Goal: Task Accomplishment & Management: Manage account settings

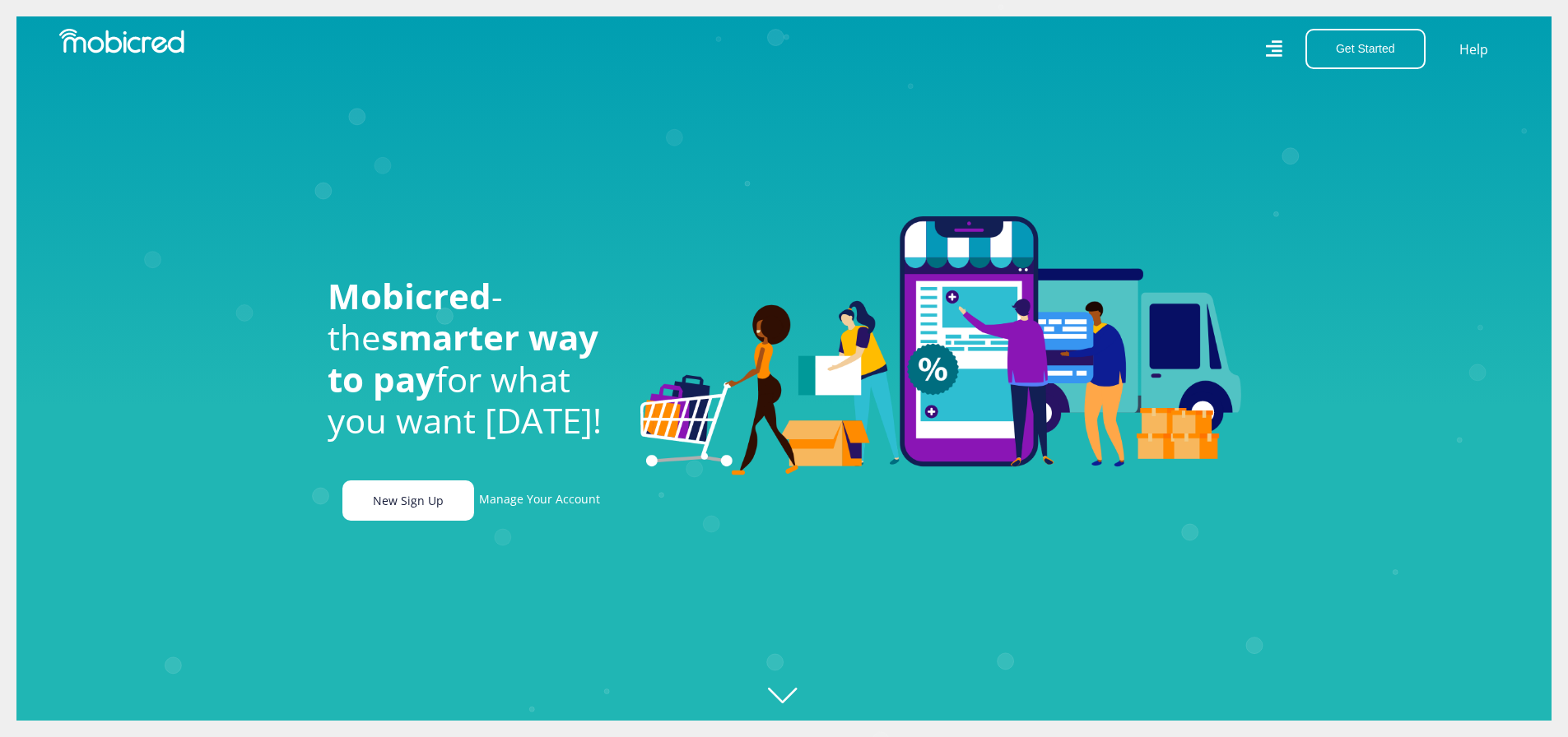
scroll to position [0, 1173]
click at [517, 510] on link "Manage Your Account" at bounding box center [540, 500] width 121 height 40
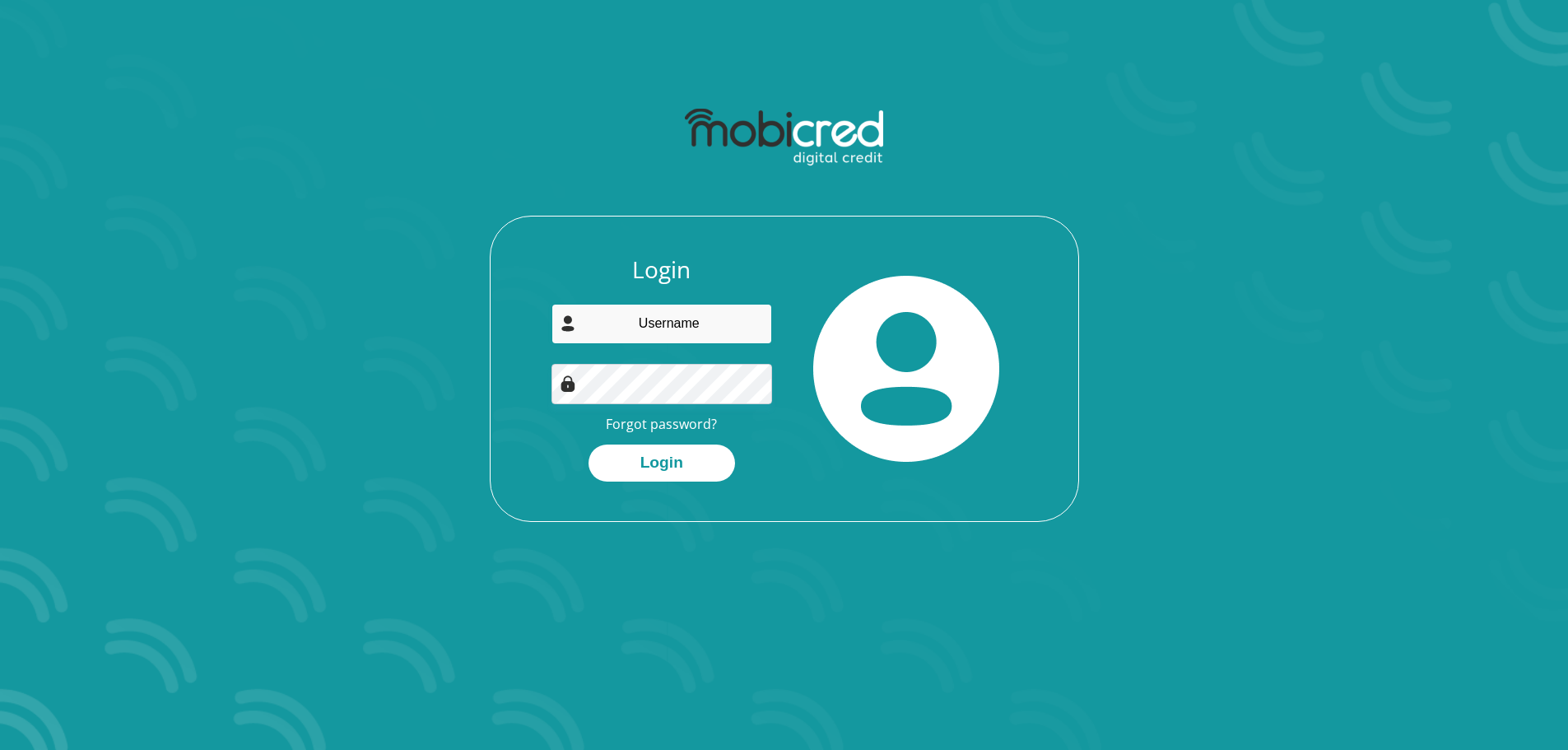
click at [666, 324] on input "email" at bounding box center [662, 324] width 221 height 40
type input "msomi.gcina@gmail.com"
click at [675, 453] on button "Login" at bounding box center [662, 463] width 147 height 37
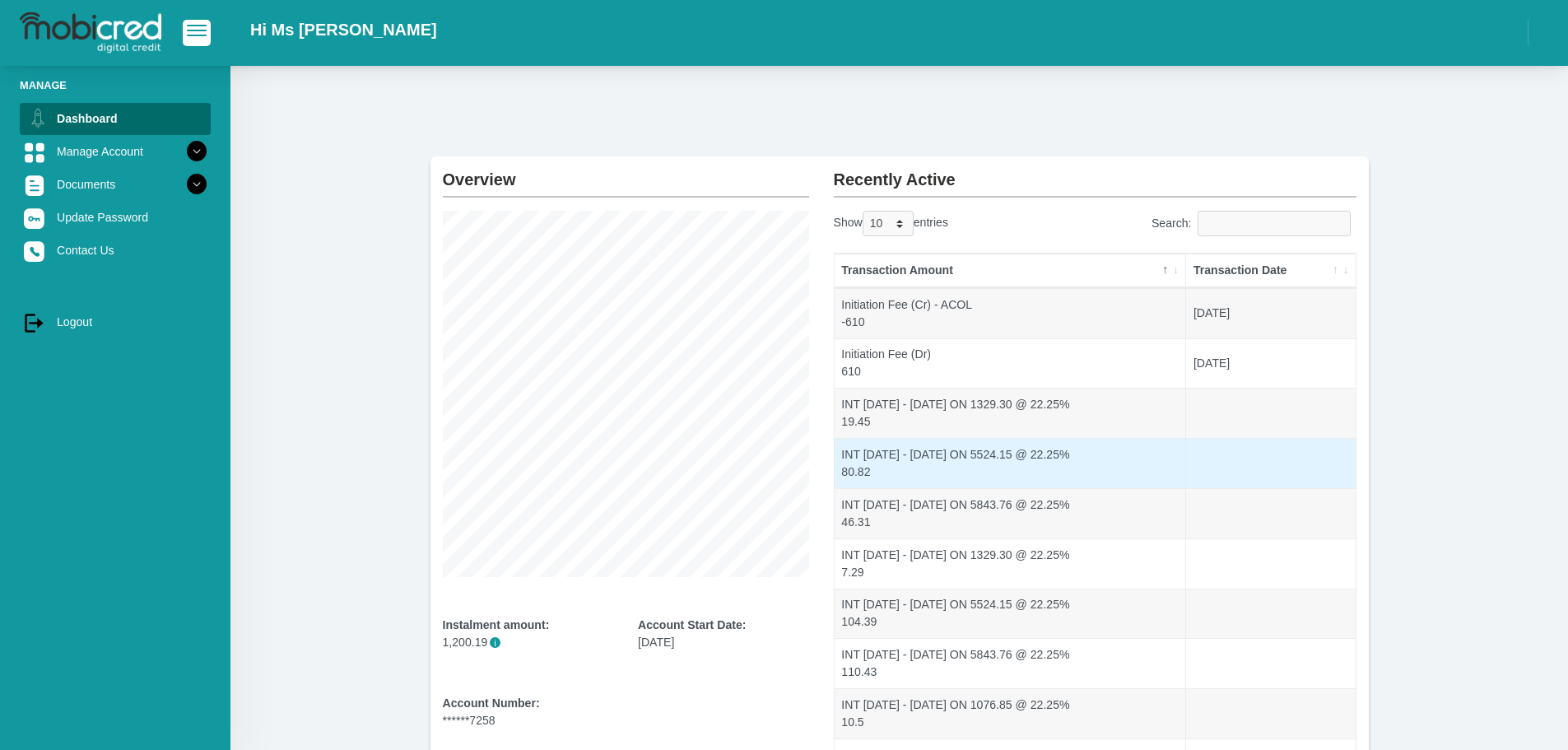
scroll to position [178, 0]
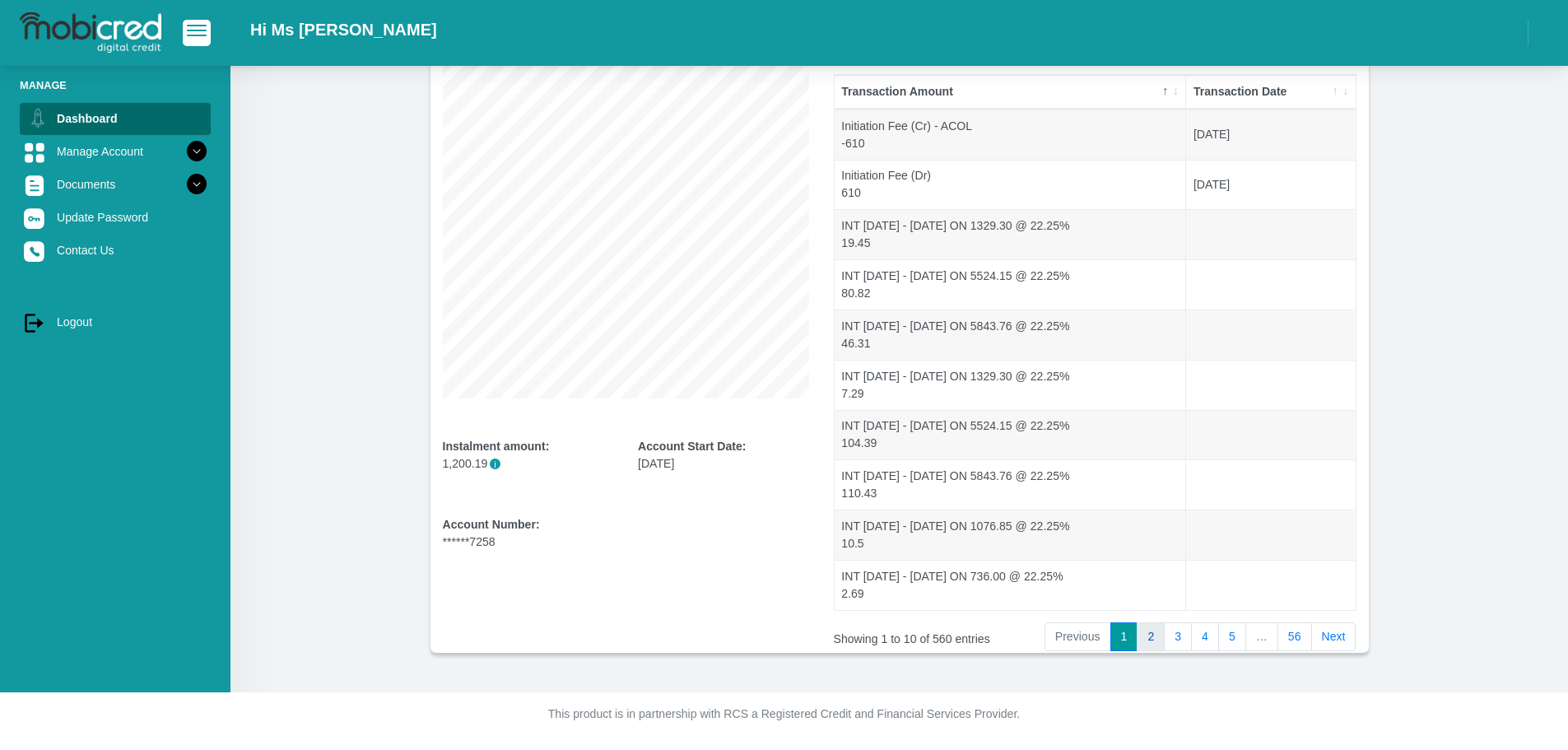
click at [1157, 638] on link "2" at bounding box center [1150, 637] width 28 height 30
click at [1157, 639] on link "2" at bounding box center [1150, 637] width 28 height 30
click at [1177, 648] on link "3" at bounding box center [1178, 637] width 28 height 30
click at [1215, 643] on link "4" at bounding box center [1205, 637] width 28 height 30
click at [1238, 643] on link "5" at bounding box center [1231, 637] width 28 height 30
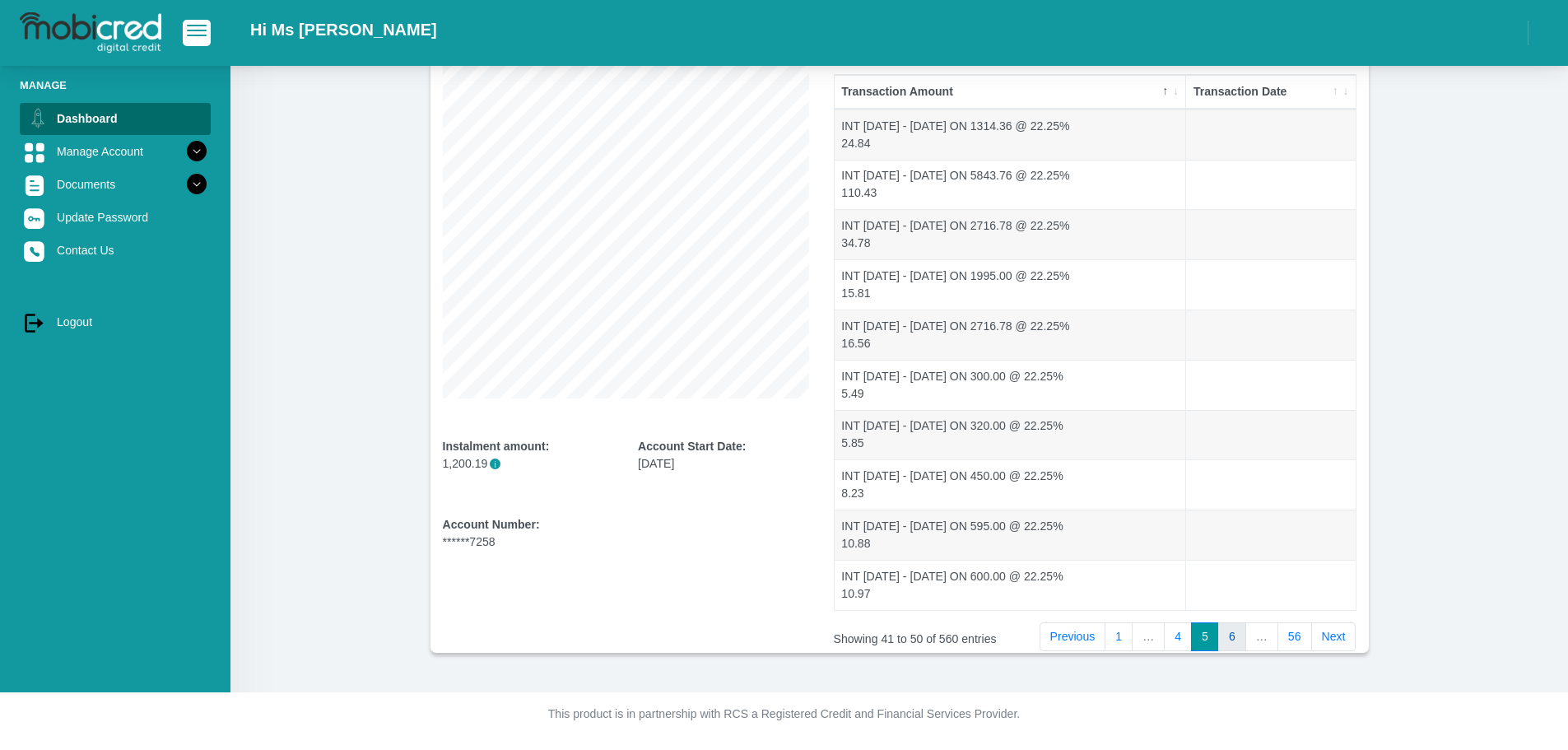
click at [1231, 642] on link "6" at bounding box center [1231, 637] width 28 height 30
click at [1227, 645] on link "7" at bounding box center [1231, 637] width 28 height 30
click at [1333, 649] on link "Next" at bounding box center [1333, 637] width 45 height 30
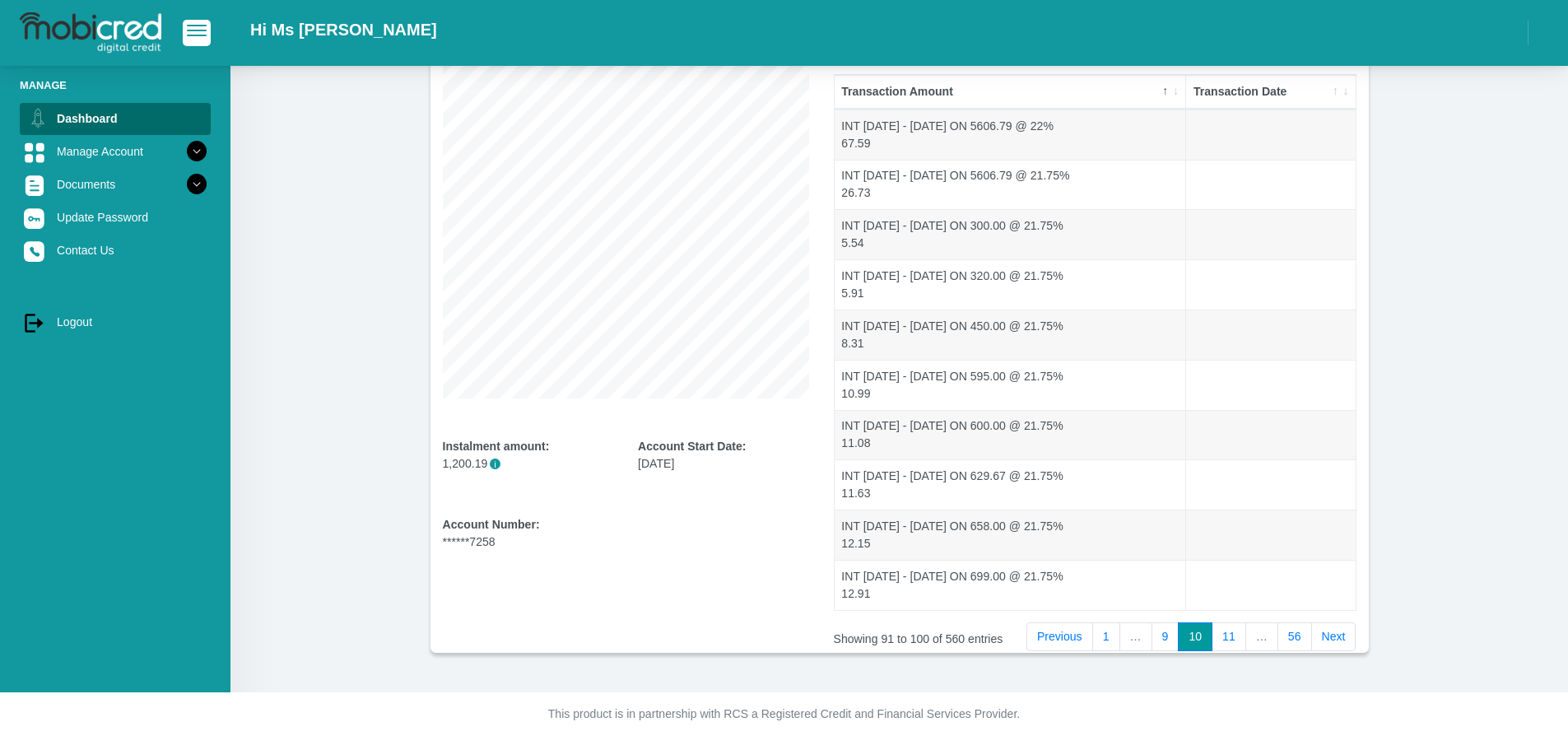
click at [1333, 649] on link "Next" at bounding box center [1333, 637] width 45 height 30
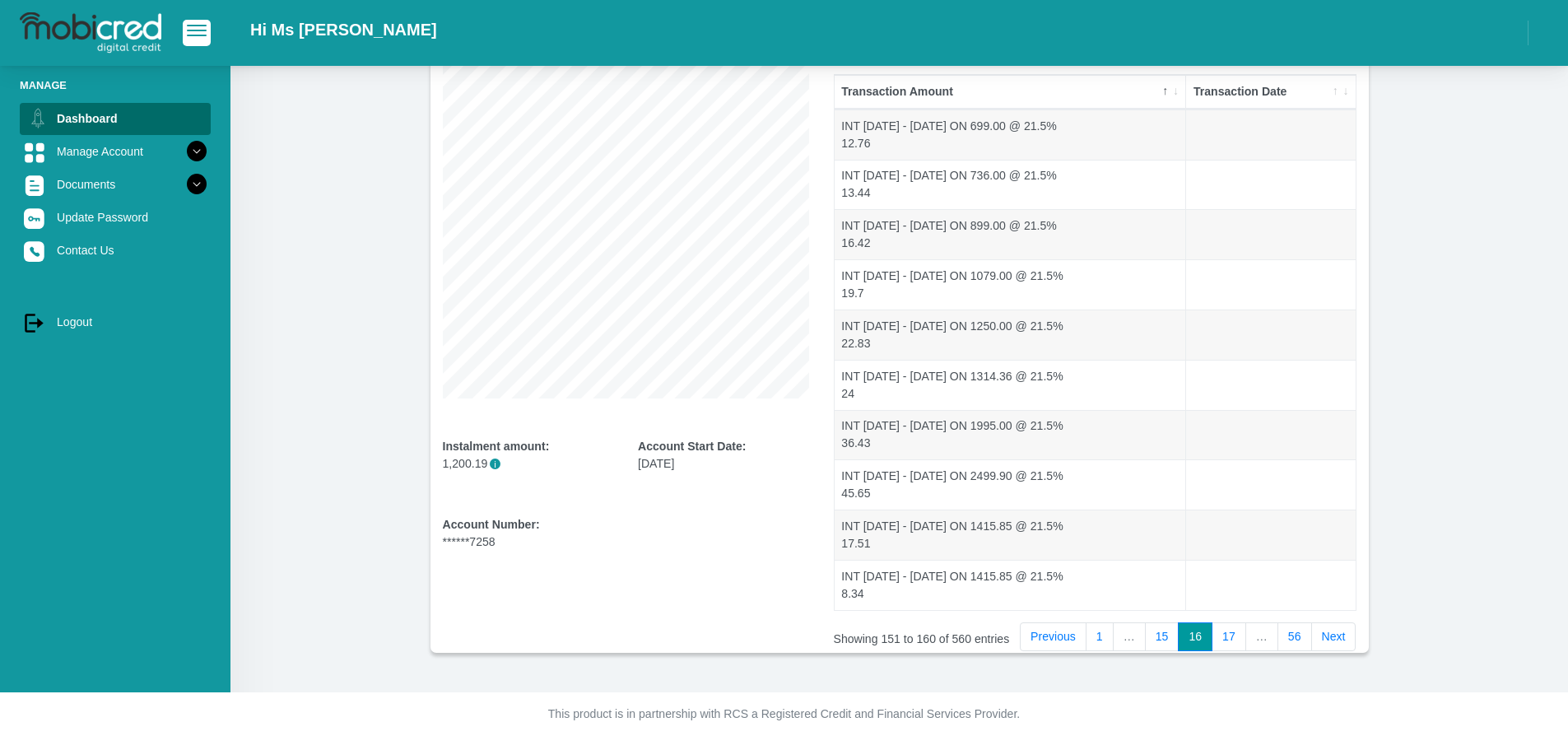
click at [1333, 649] on link "Next" at bounding box center [1333, 637] width 45 height 30
click at [1334, 649] on link "Next" at bounding box center [1333, 637] width 45 height 30
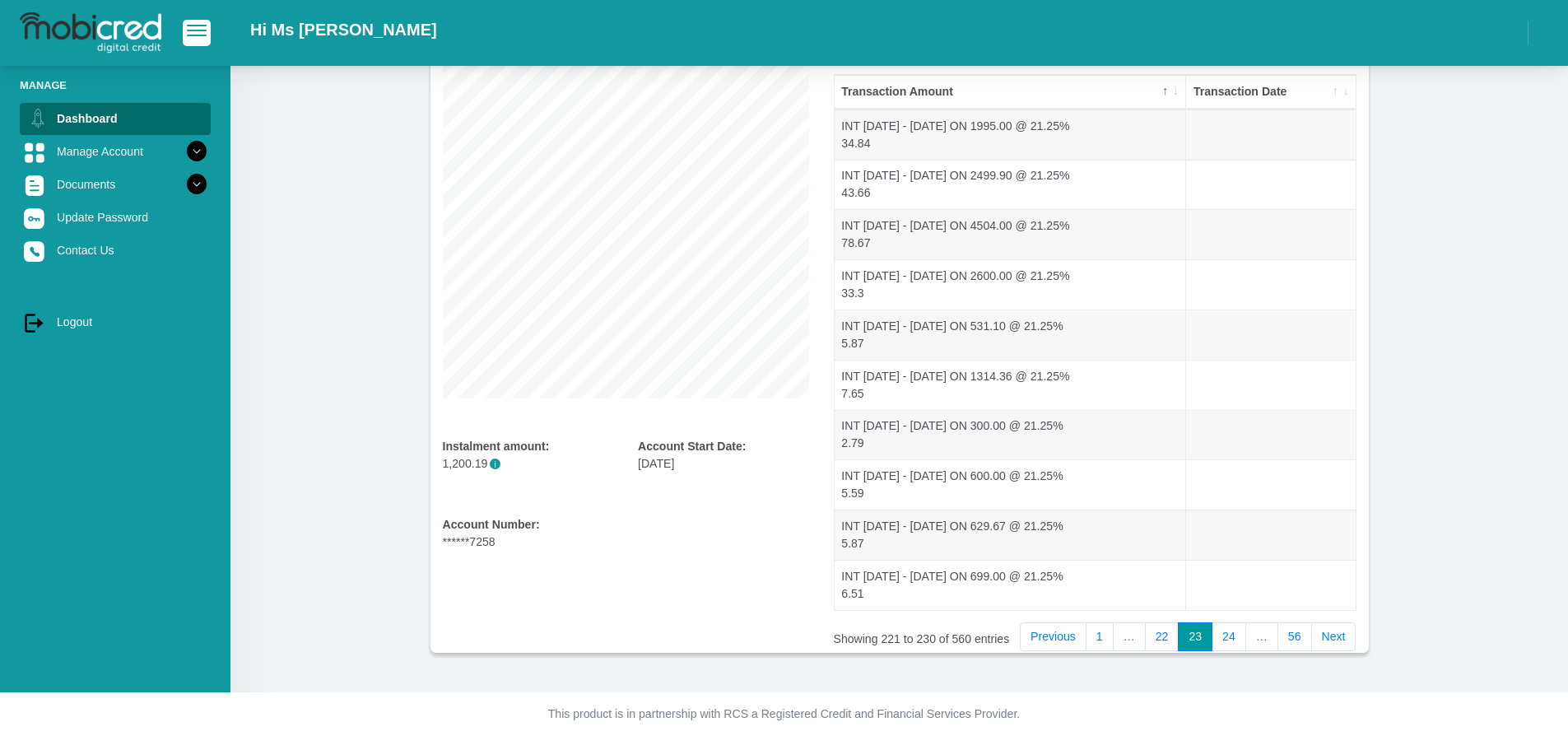
click at [1334, 649] on link "Next" at bounding box center [1333, 637] width 45 height 30
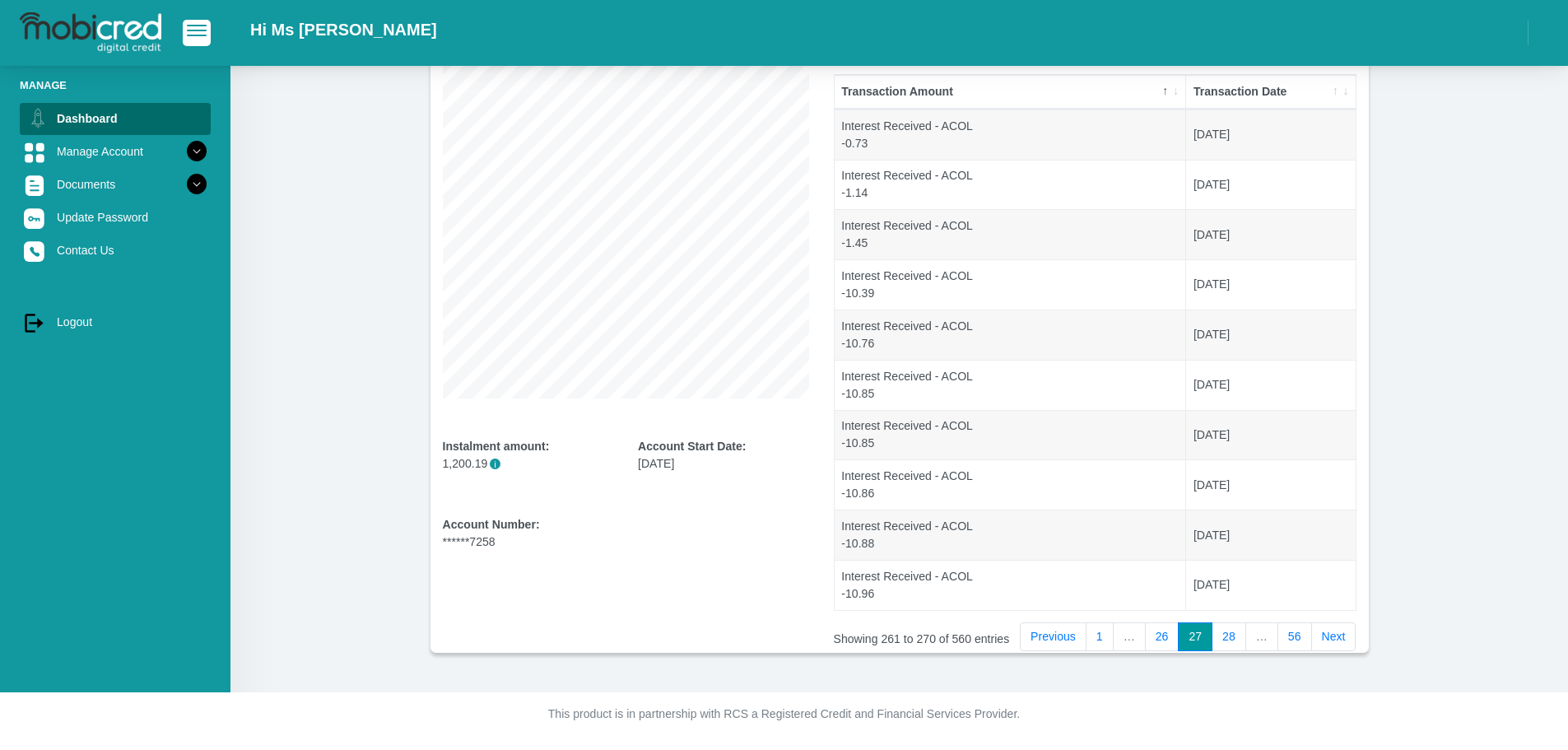
click at [1334, 649] on link "Next" at bounding box center [1333, 637] width 45 height 30
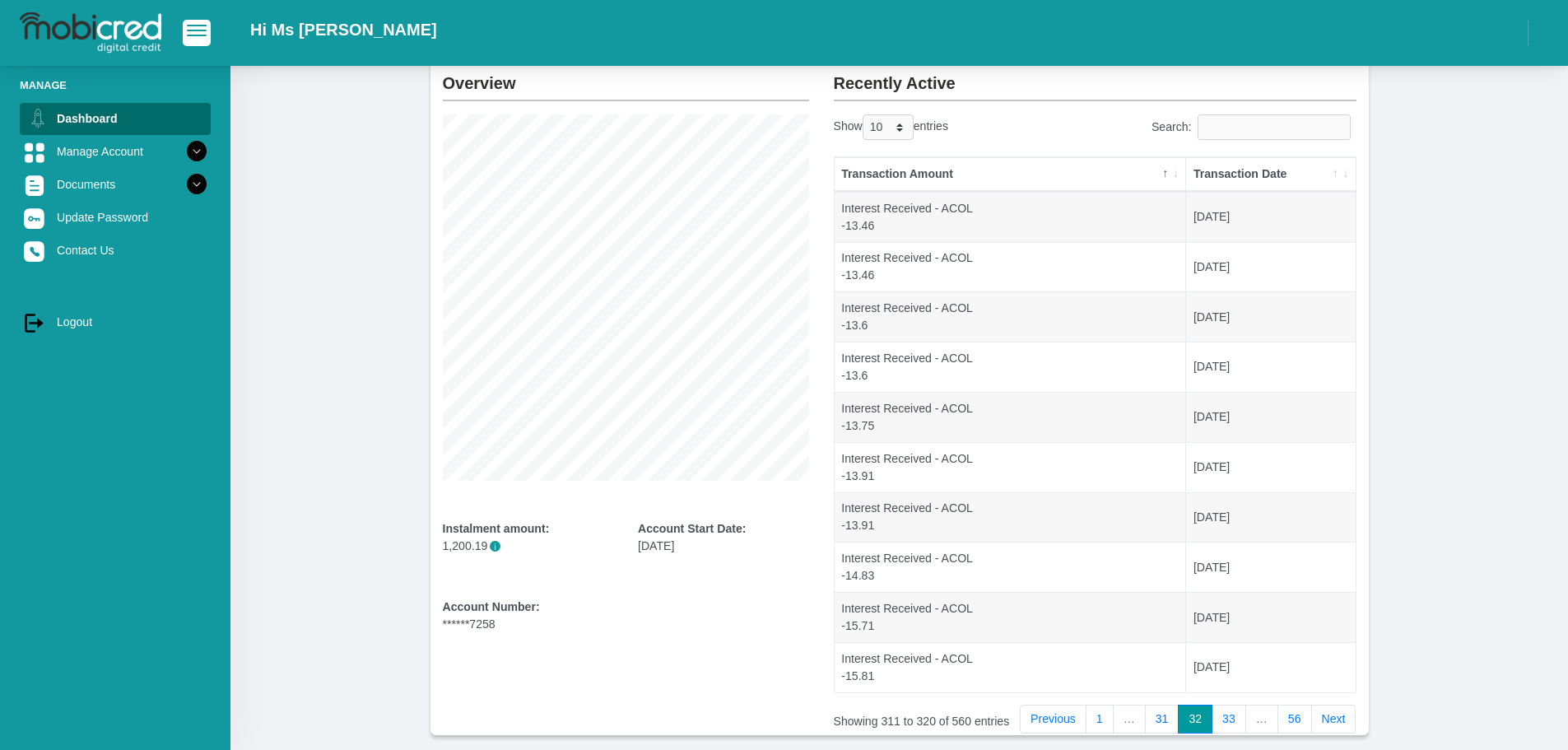
scroll to position [0, 0]
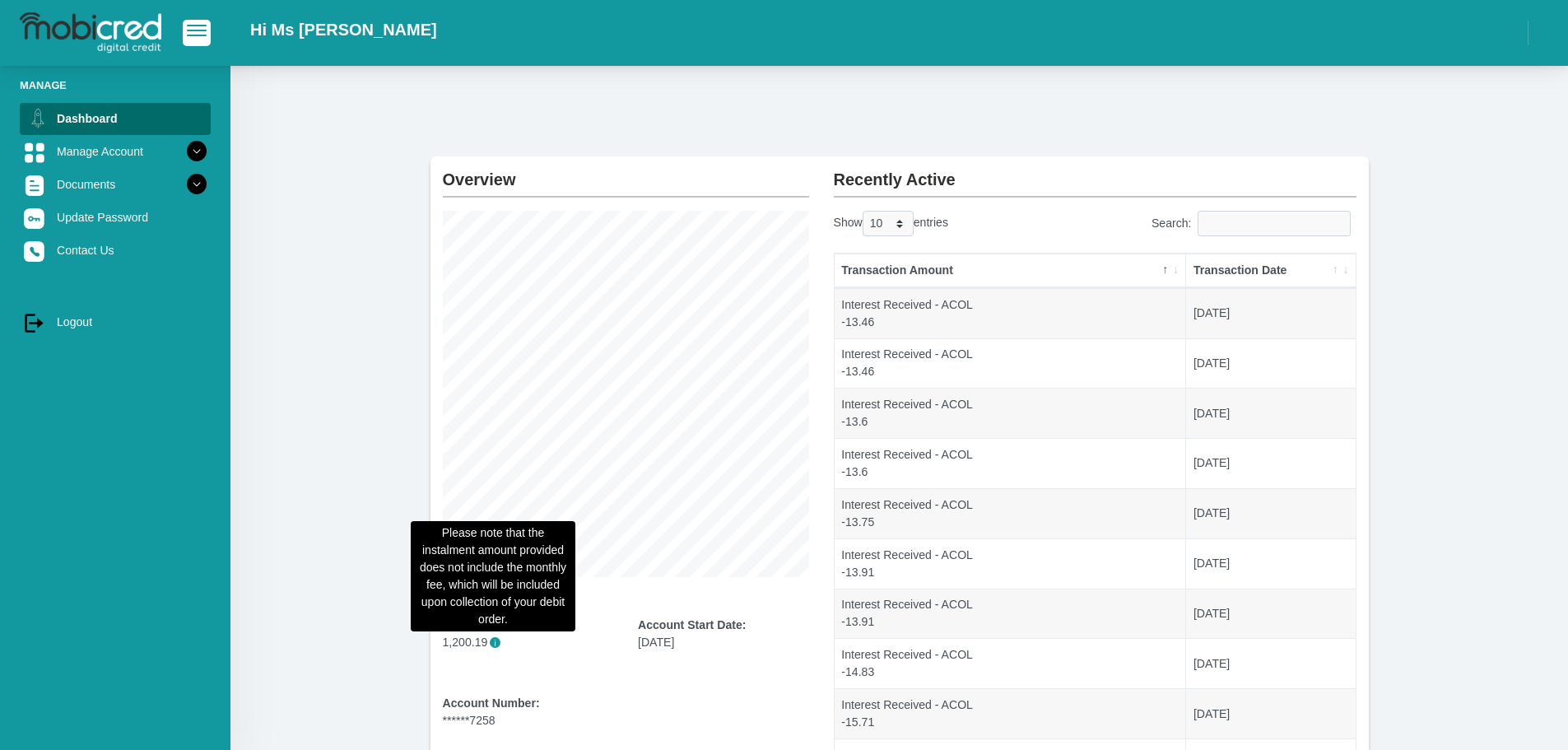
click at [492, 643] on span "i" at bounding box center [495, 642] width 11 height 11
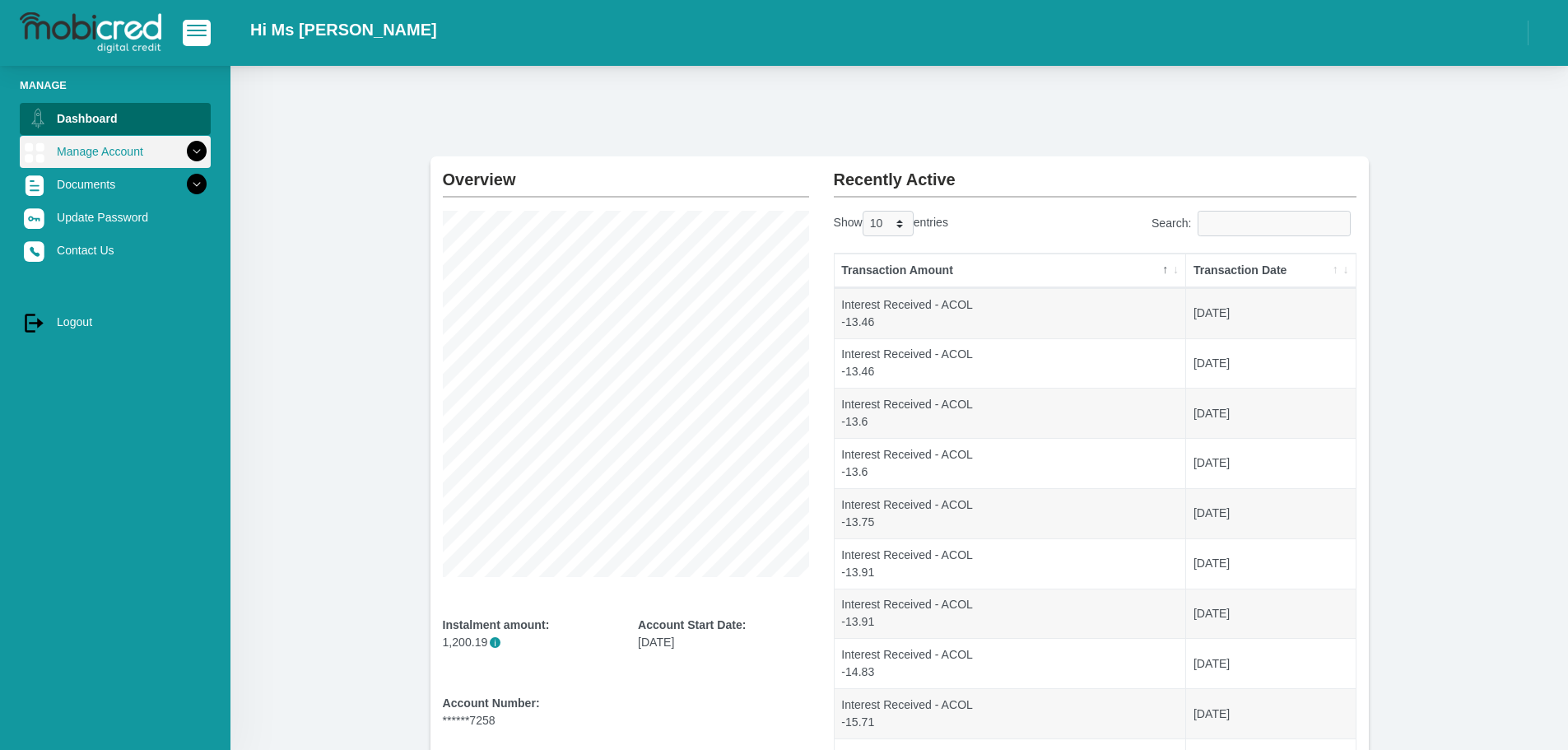
click at [183, 145] on icon at bounding box center [197, 151] width 28 height 28
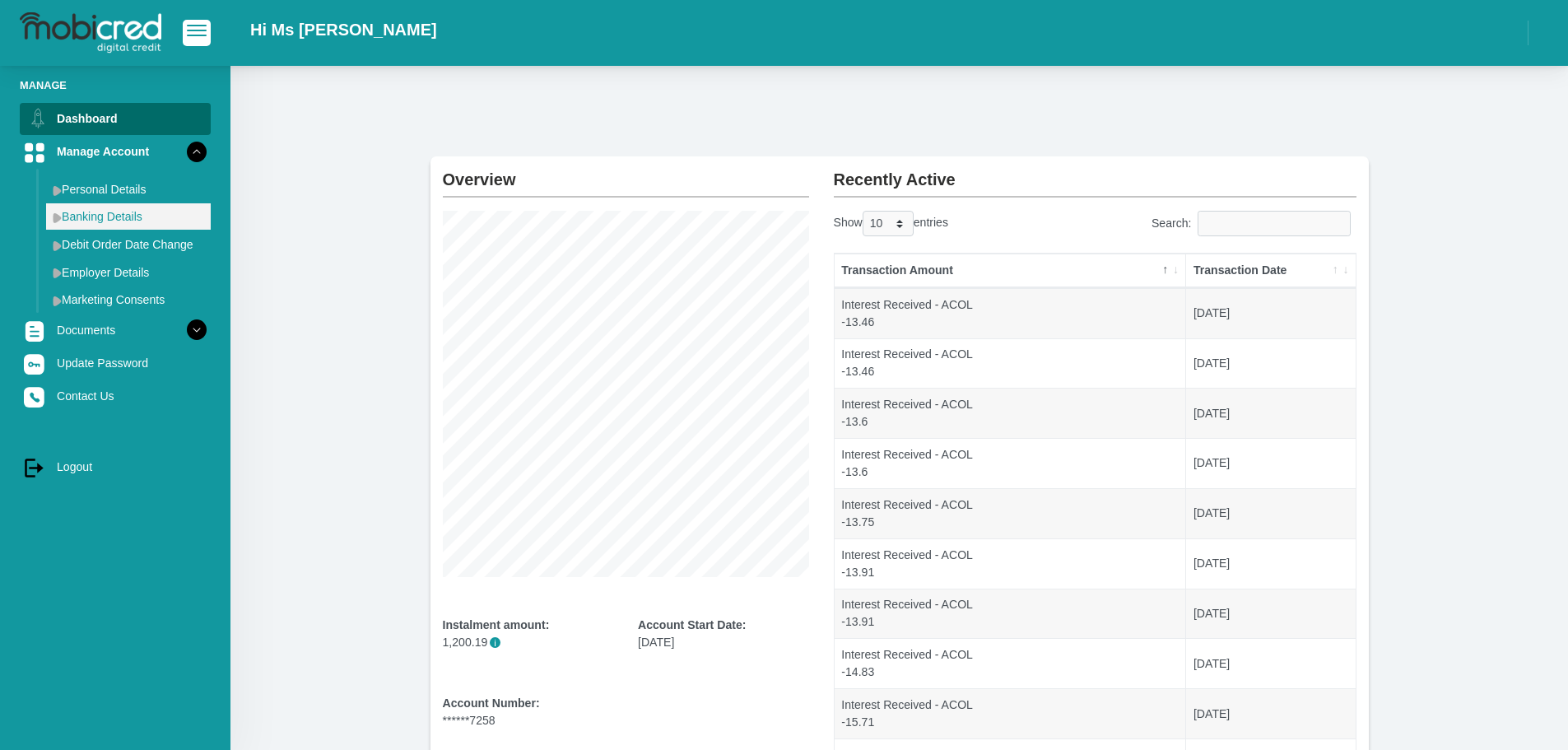
click at [112, 220] on link "Banking Details" at bounding box center [129, 216] width 165 height 26
click at [57, 215] on img at bounding box center [57, 217] width 9 height 11
click at [121, 251] on link "Debit Order Date Change" at bounding box center [129, 244] width 165 height 26
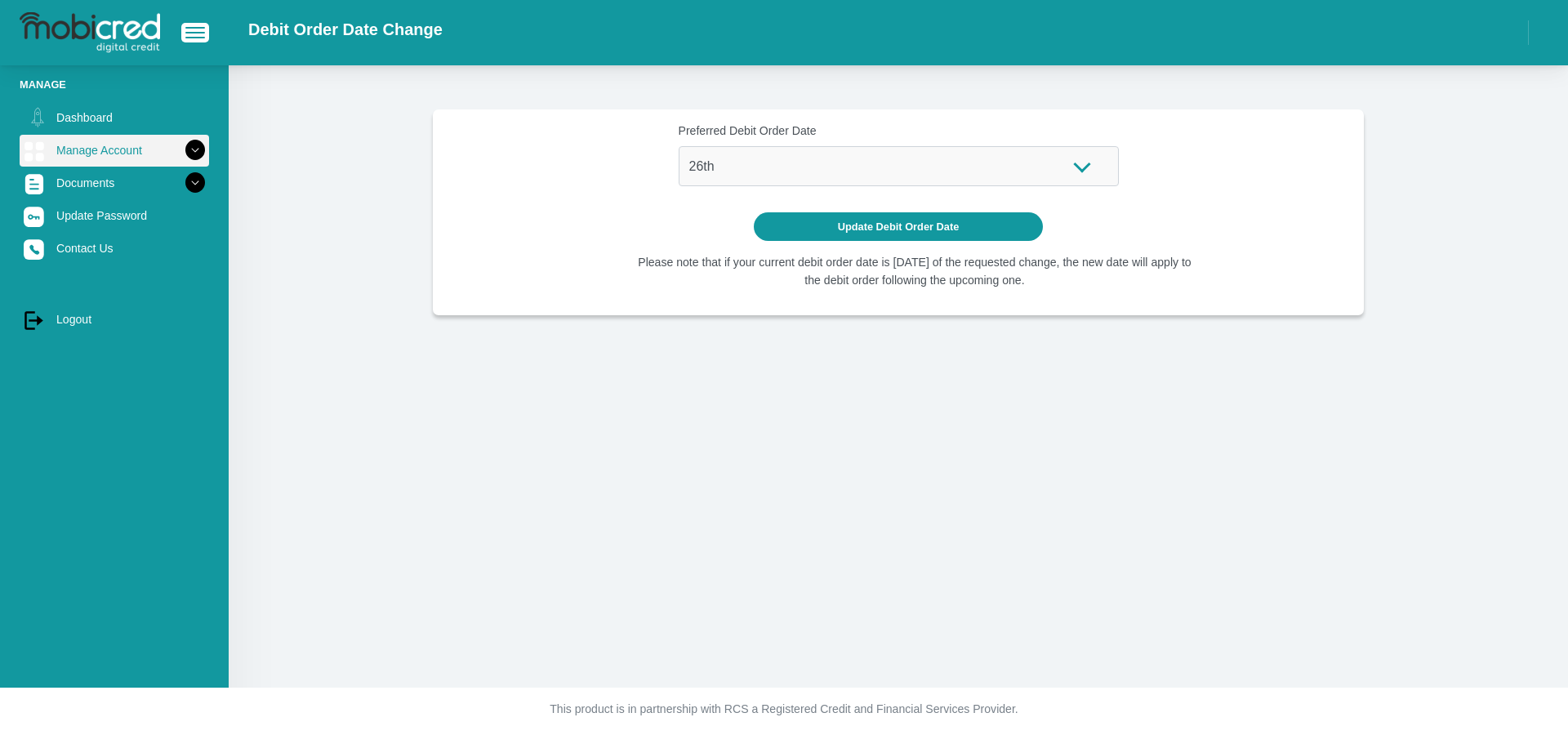
click at [190, 156] on icon at bounding box center [195, 149] width 28 height 28
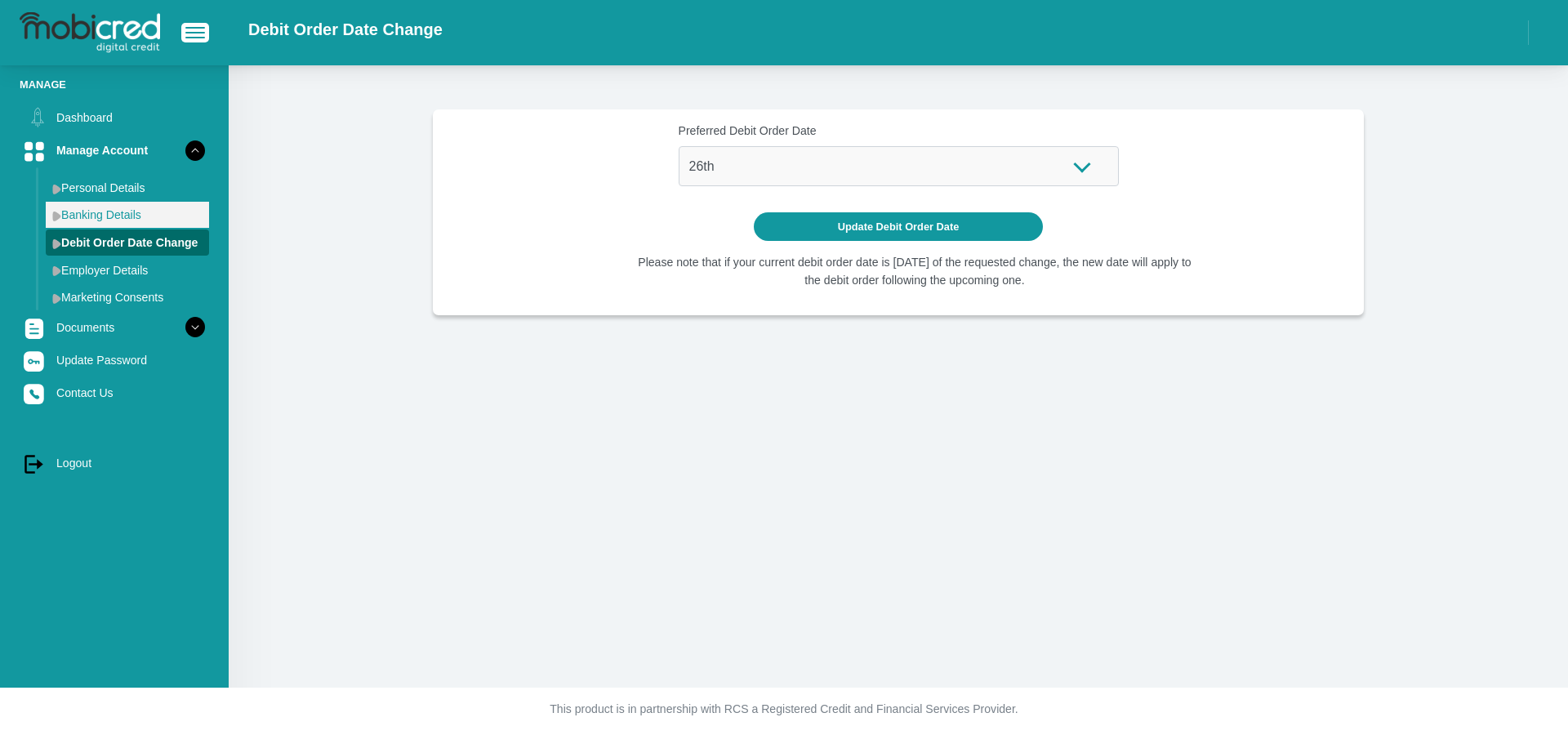
click at [178, 222] on link "Banking Details" at bounding box center [127, 214] width 164 height 26
click at [58, 217] on img at bounding box center [56, 215] width 9 height 10
click at [95, 188] on link "Personal Details" at bounding box center [127, 187] width 164 height 26
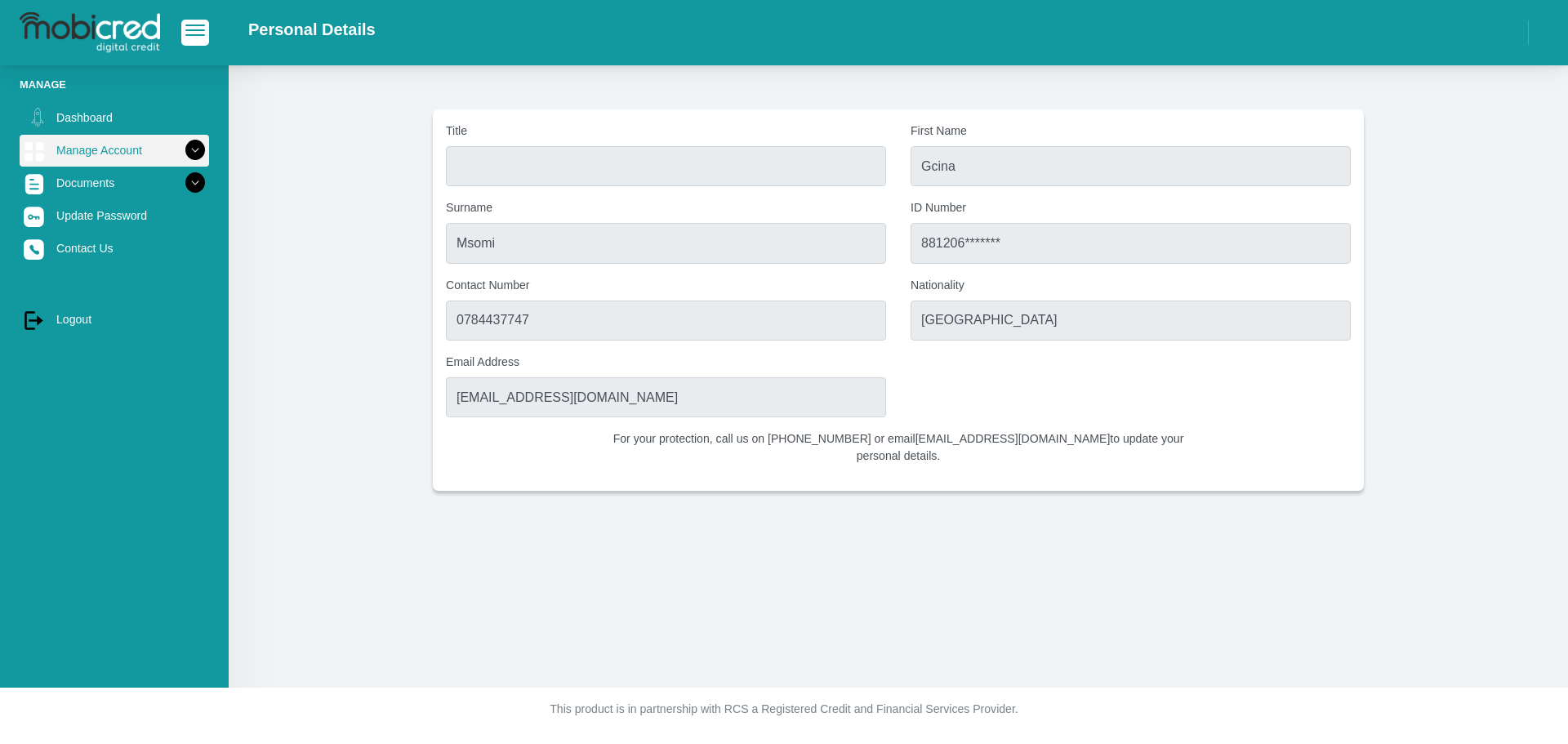
click at [97, 148] on link "Manage Account" at bounding box center [114, 150] width 189 height 31
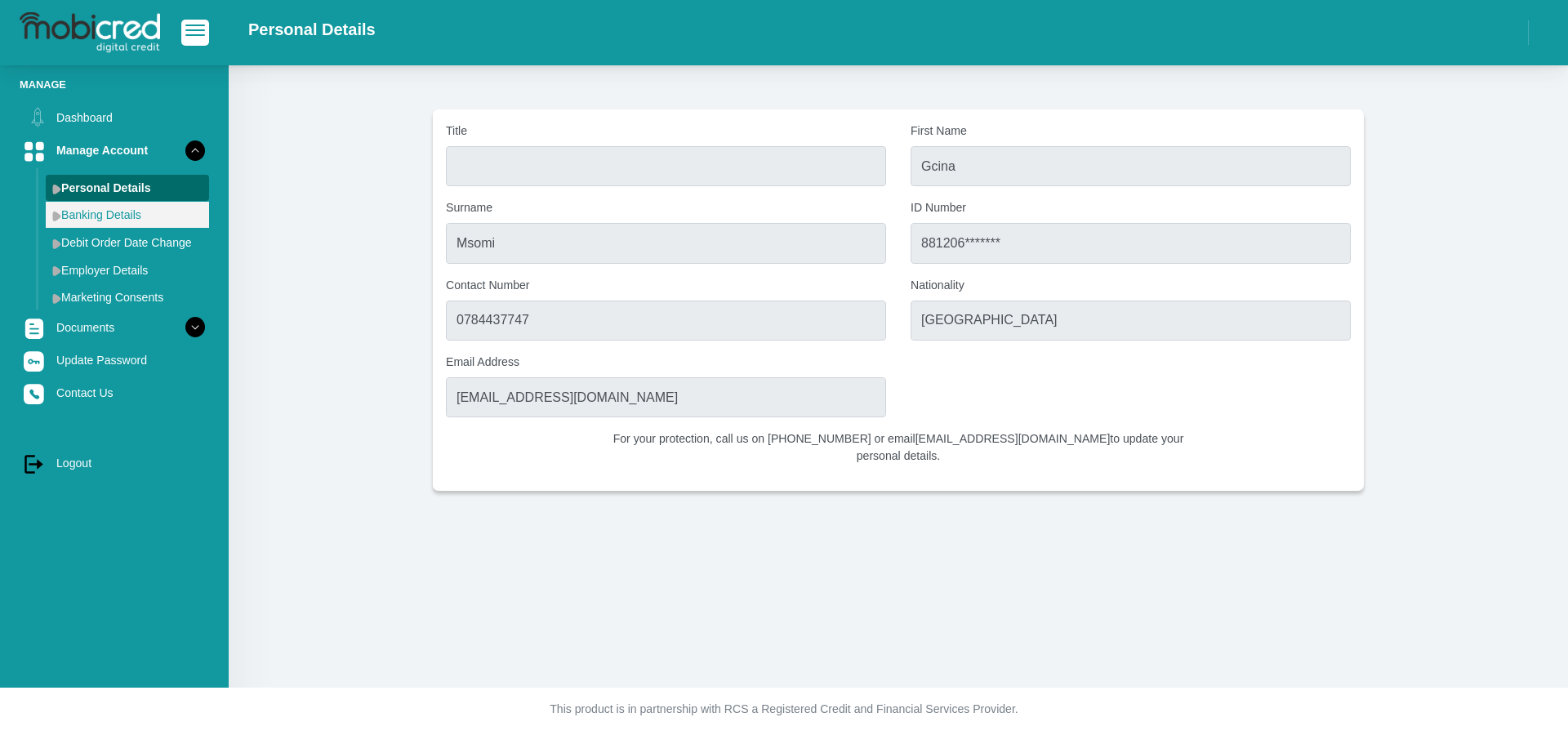
click at [112, 215] on link "Banking Details" at bounding box center [127, 214] width 164 height 26
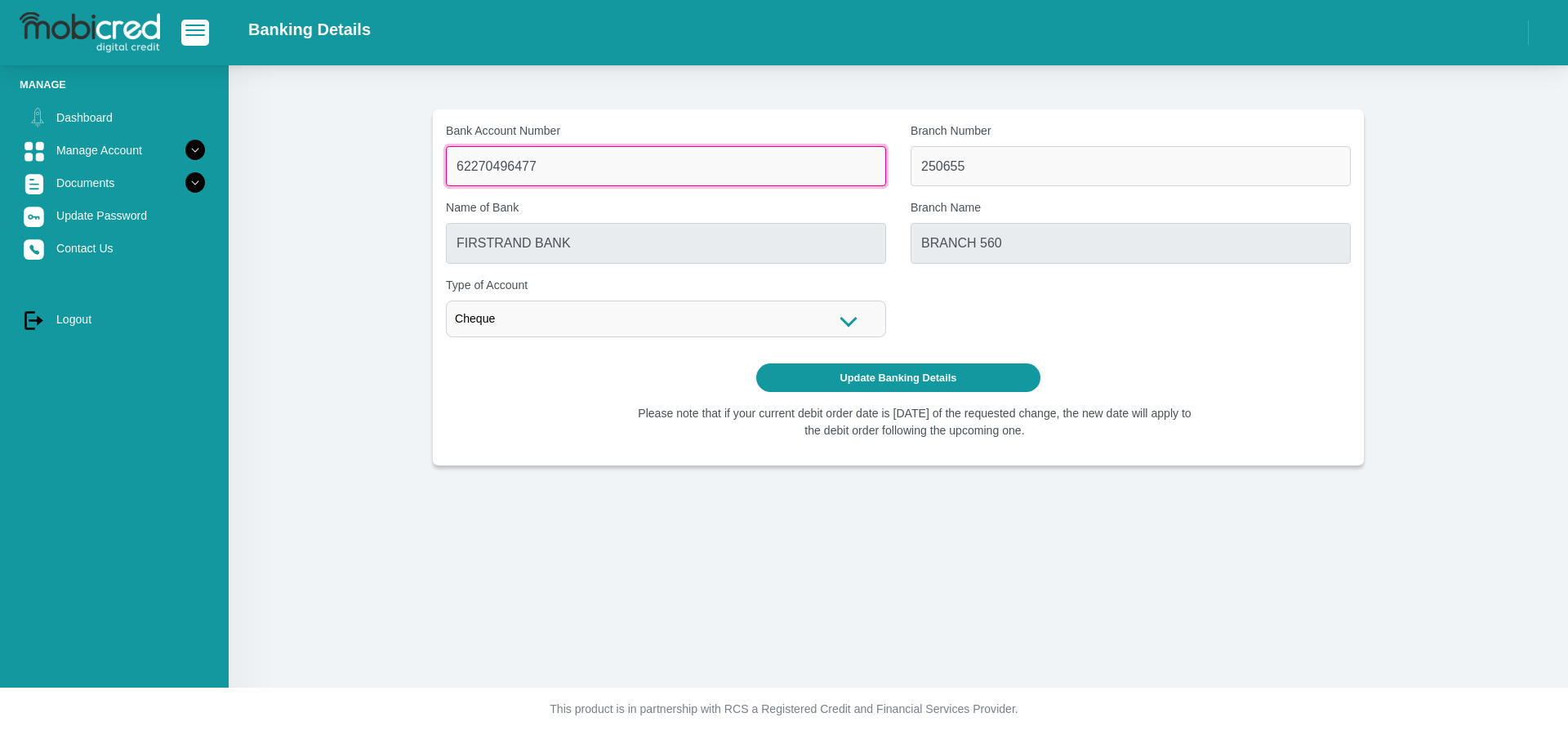
click at [602, 184] on input "62270496477" at bounding box center [666, 166] width 441 height 40
click at [564, 179] on input "62270496477" at bounding box center [666, 166] width 441 height 40
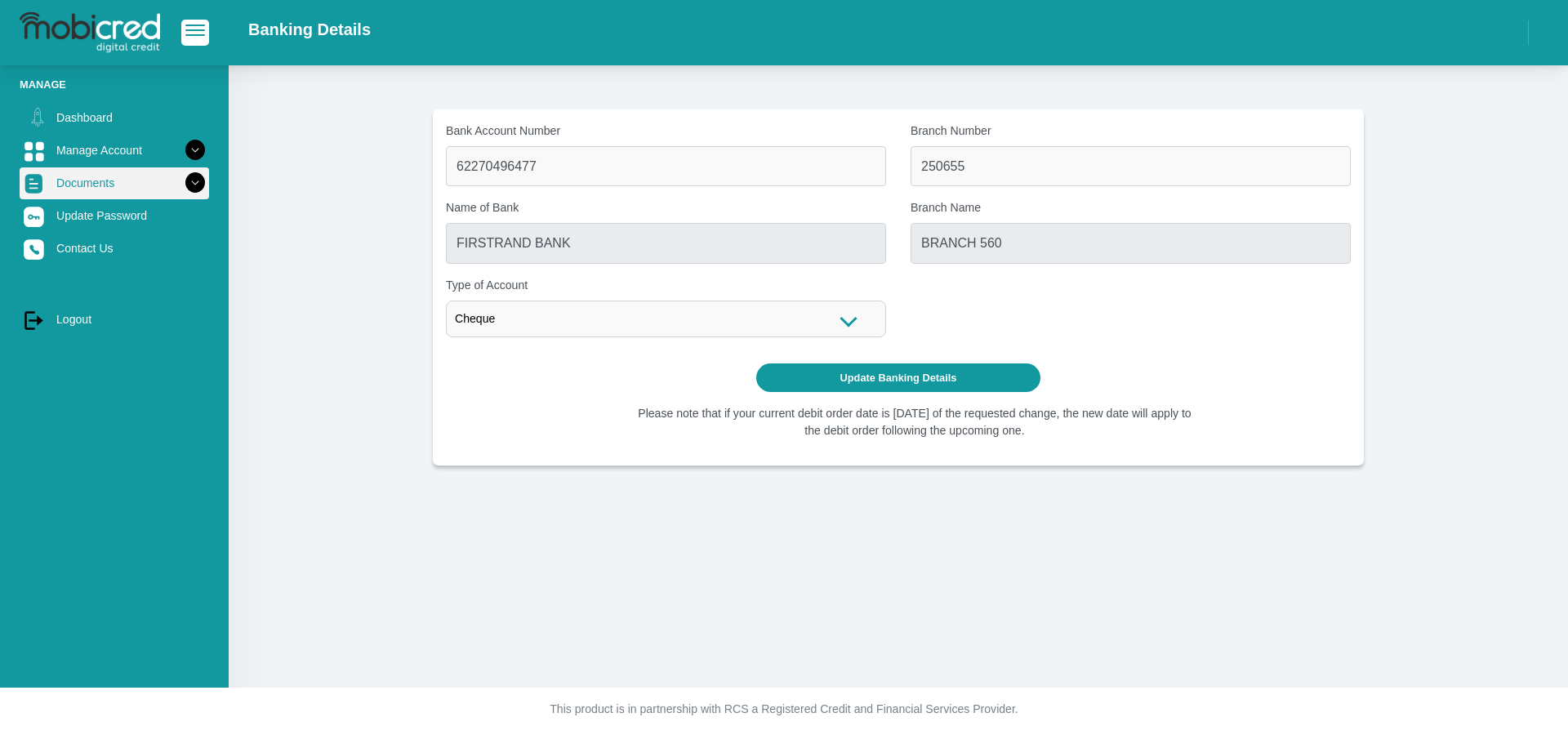
click at [182, 186] on icon at bounding box center [195, 183] width 28 height 28
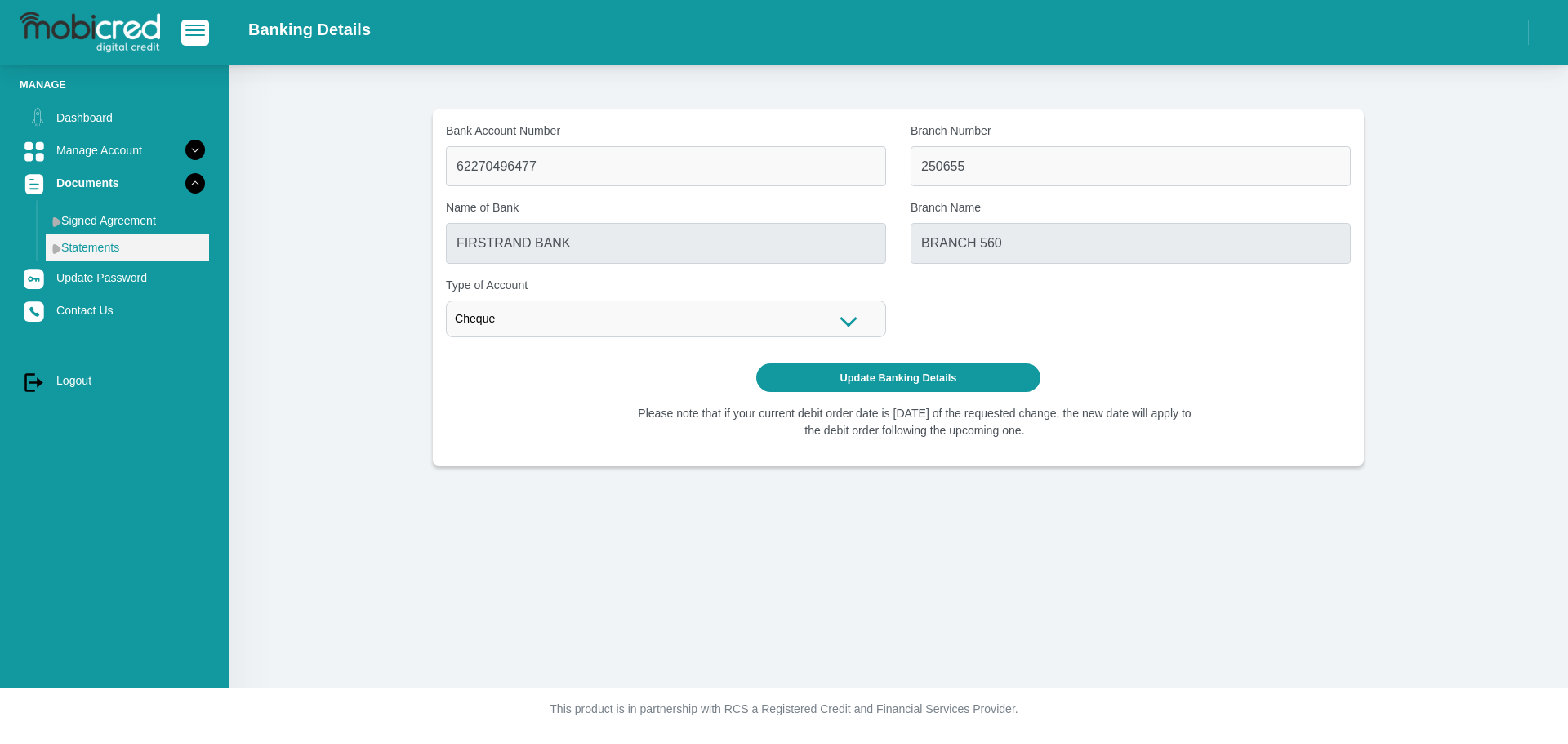
click at [113, 249] on link "Statements" at bounding box center [127, 246] width 164 height 26
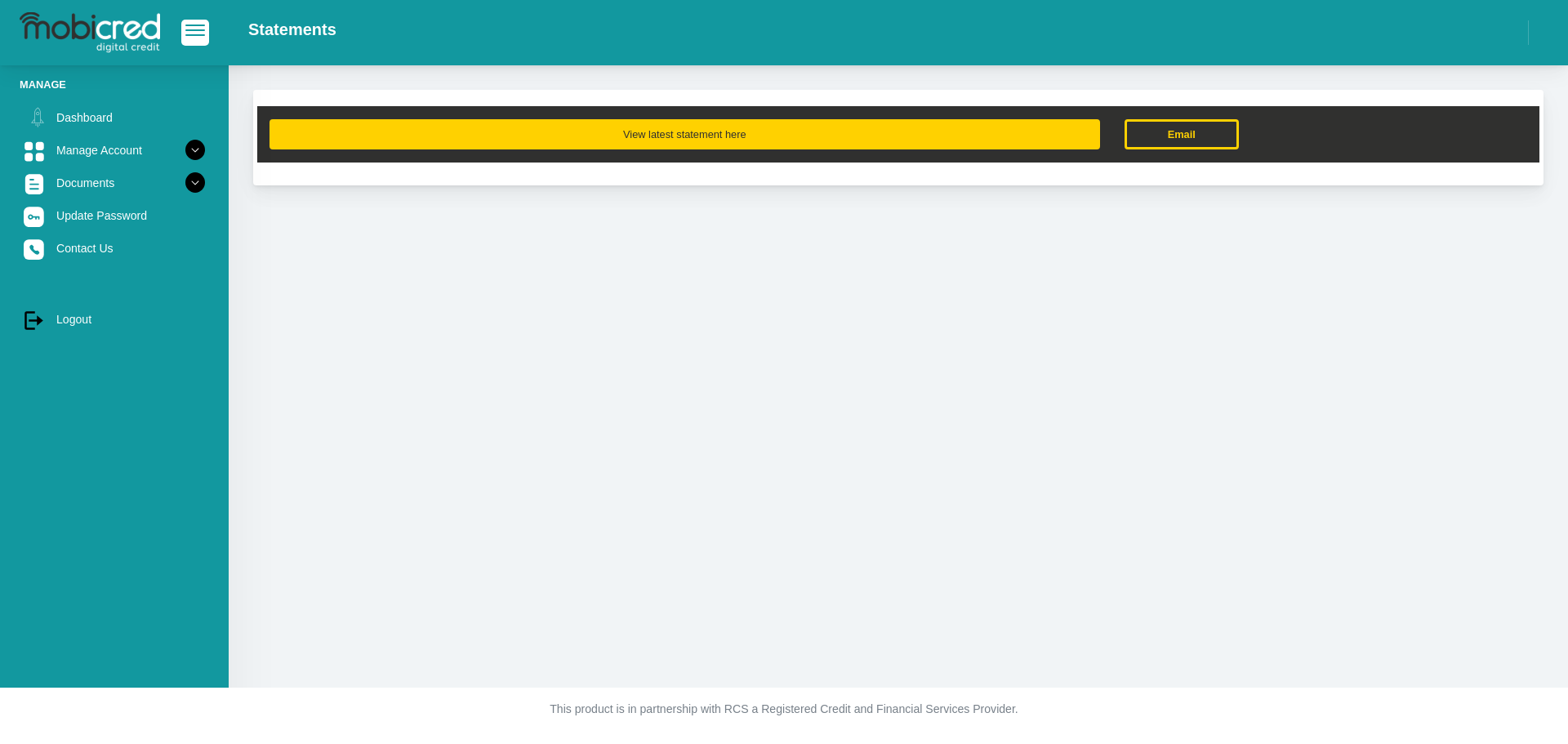
click at [696, 138] on button "View latest statement here" at bounding box center [684, 134] width 831 height 30
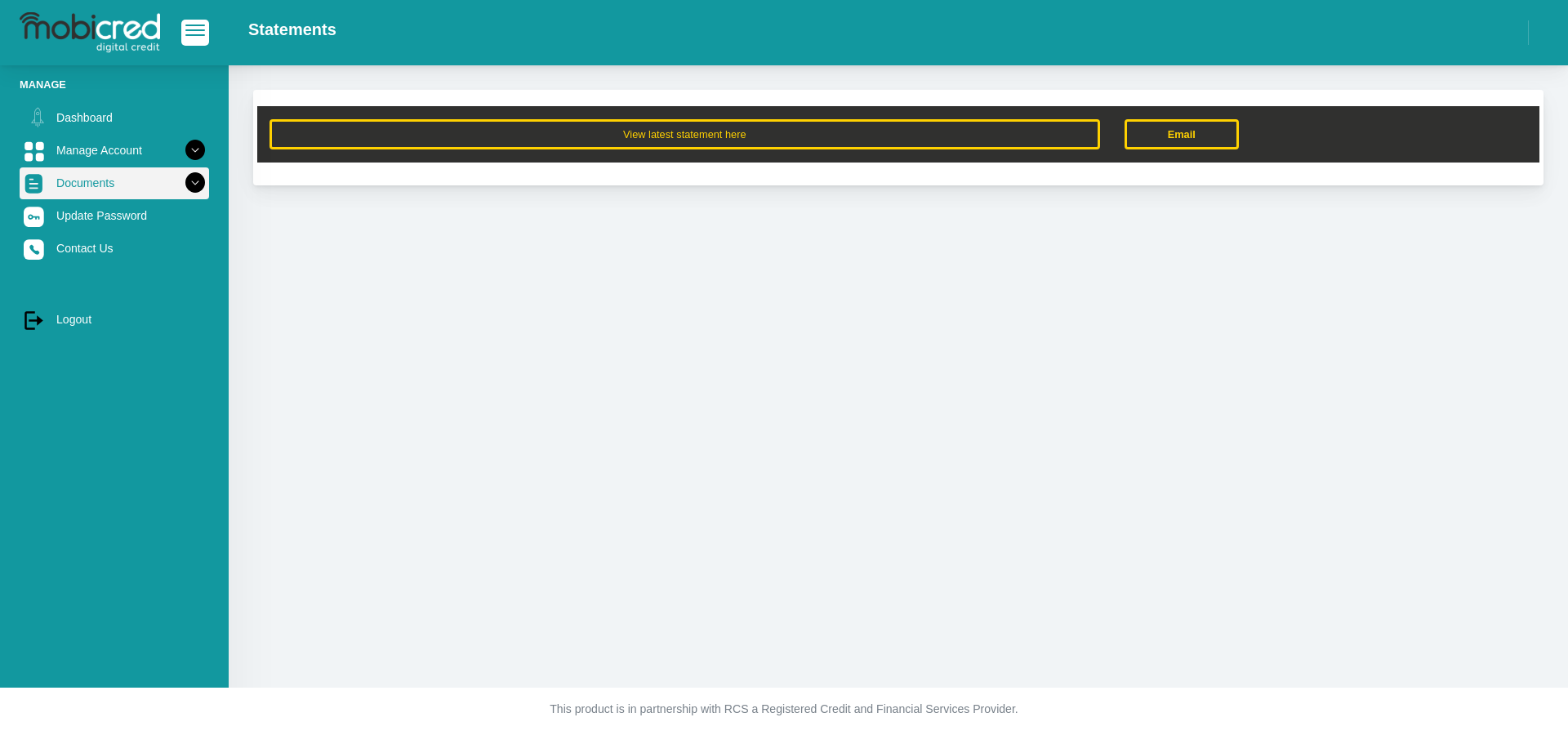
click at [182, 186] on icon at bounding box center [195, 183] width 28 height 28
